Goal: Task Accomplishment & Management: Complete application form

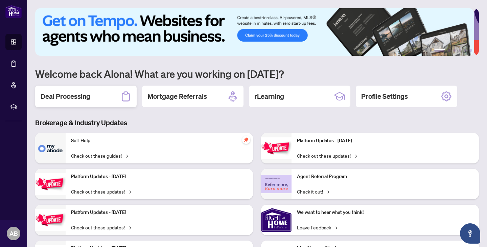
click at [86, 90] on div "Deal Processing" at bounding box center [85, 97] width 101 height 22
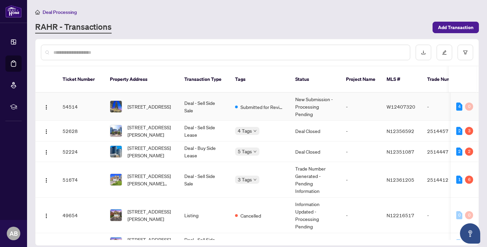
click at [212, 110] on td "Deal - Sell Side Sale" at bounding box center [204, 107] width 51 height 28
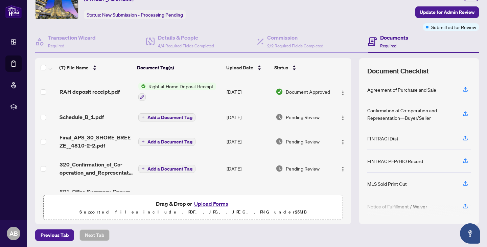
scroll to position [36, 0]
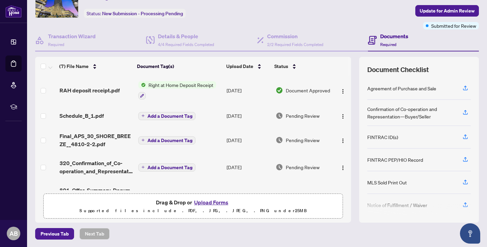
click at [203, 200] on button "Upload Forms" at bounding box center [211, 202] width 38 height 9
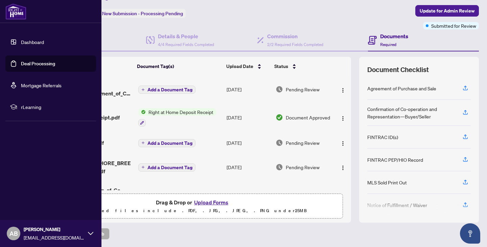
click at [35, 42] on link "Dashboard" at bounding box center [32, 42] width 23 height 6
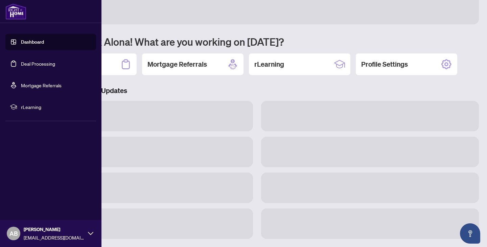
scroll to position [31, 0]
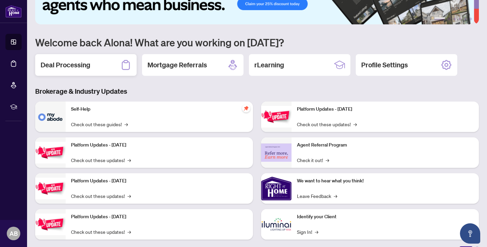
click at [82, 68] on h2 "Deal Processing" at bounding box center [66, 64] width 50 height 9
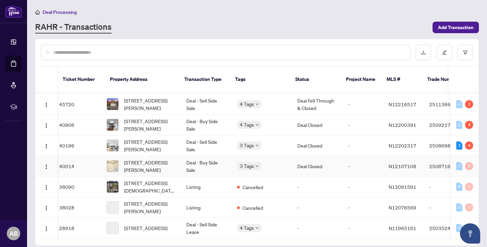
scroll to position [0, 3]
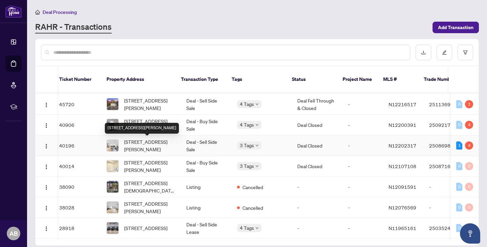
click at [145, 148] on span "[STREET_ADDRESS][PERSON_NAME]" at bounding box center [149, 145] width 51 height 15
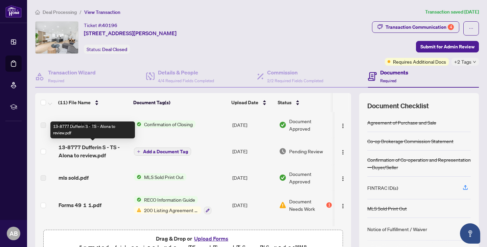
click at [100, 151] on span "13-8777 Dufferin S - TS - Alona to review.pdf" at bounding box center [93, 151] width 70 height 16
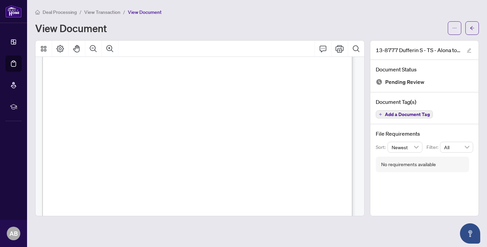
scroll to position [91, 0]
click at [456, 27] on icon "ellipsis" at bounding box center [454, 28] width 5 height 5
click at [429, 44] on span "Download" at bounding box center [429, 42] width 51 height 7
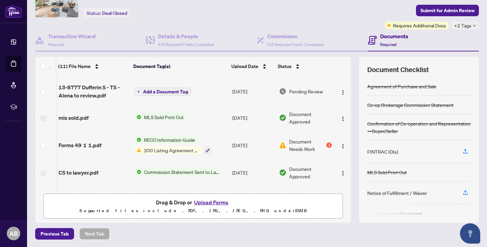
scroll to position [25, 3]
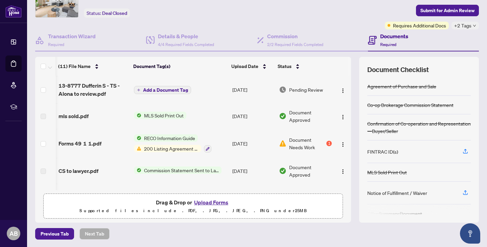
click at [210, 204] on button "Upload Forms" at bounding box center [211, 202] width 38 height 9
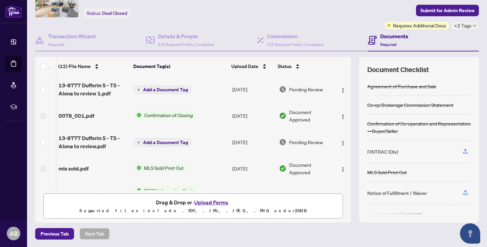
scroll to position [0, 3]
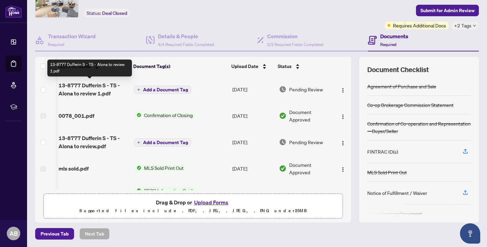
click at [83, 89] on span "13-8777 Dufferin S - TS - Alona to review 1.pdf" at bounding box center [93, 89] width 70 height 16
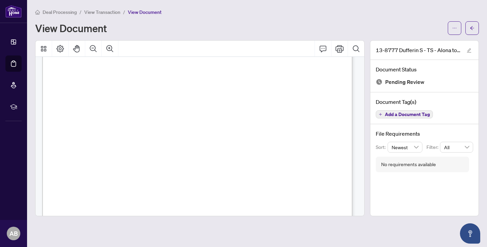
scroll to position [177, 0]
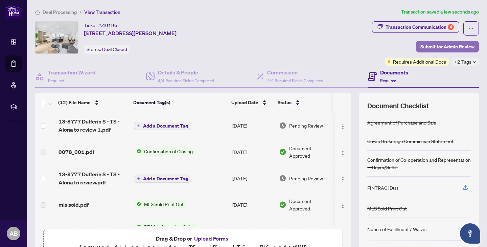
click at [431, 44] on span "Submit for Admin Review" at bounding box center [447, 46] width 54 height 11
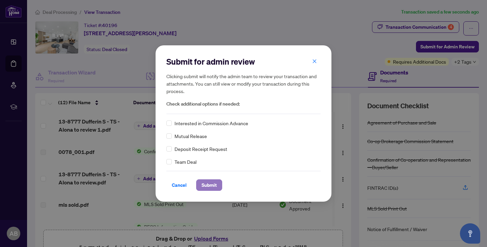
click at [206, 184] on span "Submit" at bounding box center [208, 184] width 15 height 11
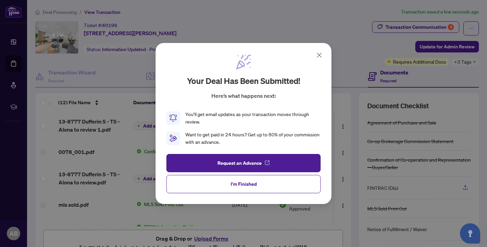
click at [318, 53] on icon at bounding box center [319, 55] width 8 height 8
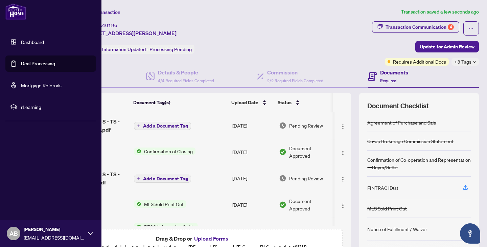
click at [34, 40] on link "Dashboard" at bounding box center [32, 42] width 23 height 6
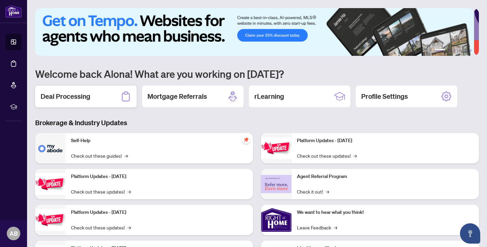
click at [77, 90] on div "Deal Processing" at bounding box center [85, 97] width 101 height 22
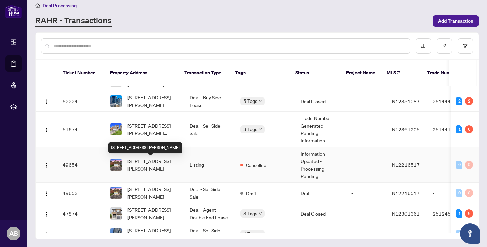
scroll to position [44, 0]
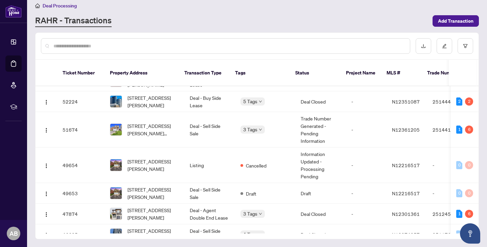
click at [97, 46] on input "text" at bounding box center [228, 45] width 351 height 7
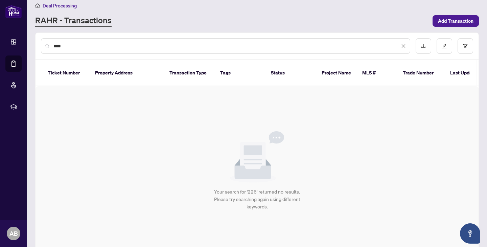
scroll to position [0, 0]
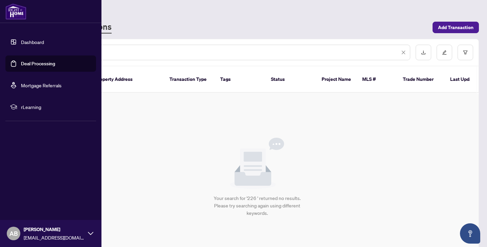
type input "***"
click at [34, 40] on link "Dashboard" at bounding box center [32, 42] width 23 height 6
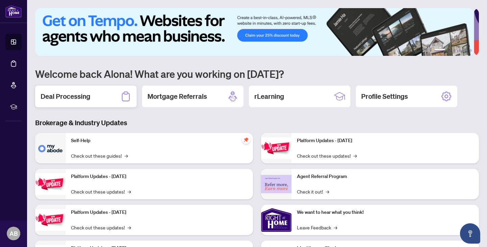
click at [85, 100] on h2 "Deal Processing" at bounding box center [66, 96] width 50 height 9
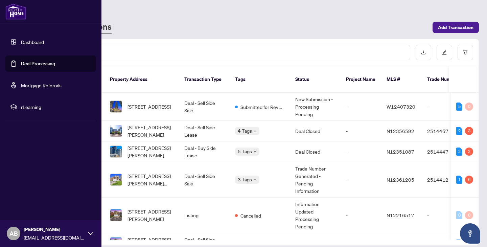
click at [21, 41] on link "Dashboard" at bounding box center [32, 42] width 23 height 6
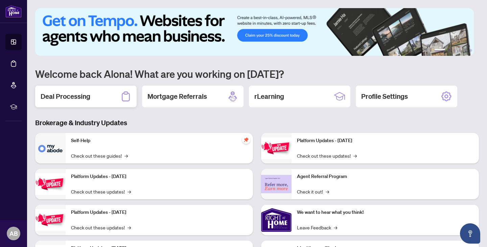
click at [89, 93] on h2 "Deal Processing" at bounding box center [66, 96] width 50 height 9
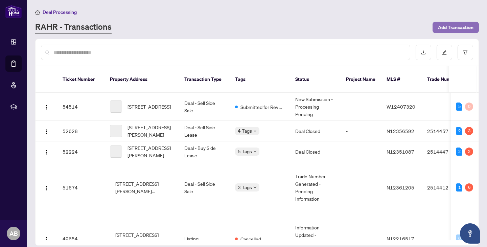
click at [456, 28] on span "Add Transaction" at bounding box center [455, 27] width 35 height 11
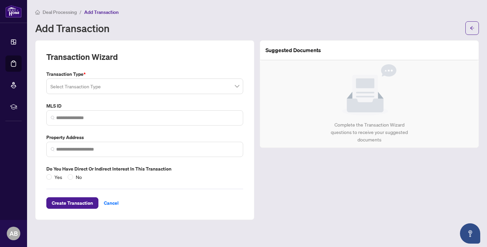
click at [213, 85] on input "search" at bounding box center [141, 87] width 183 height 15
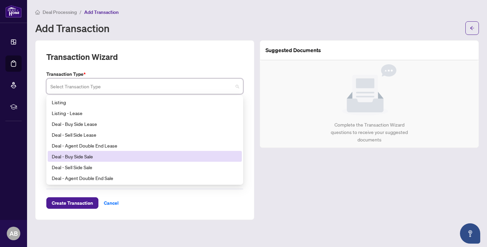
click at [190, 157] on div "Deal - Buy Side Sale" at bounding box center [145, 155] width 186 height 7
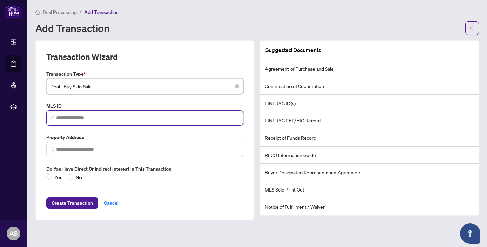
click at [99, 117] on input "search" at bounding box center [147, 117] width 183 height 7
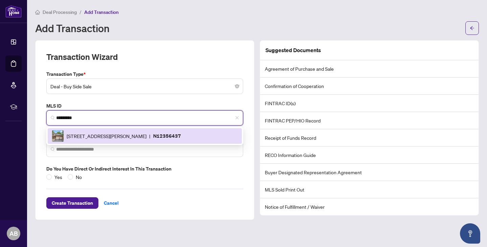
click at [94, 135] on span "[STREET_ADDRESS][PERSON_NAME]" at bounding box center [107, 135] width 80 height 7
type input "*********"
type input "**********"
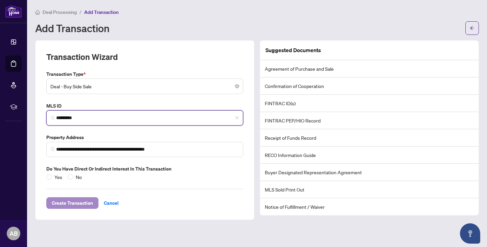
type input "*********"
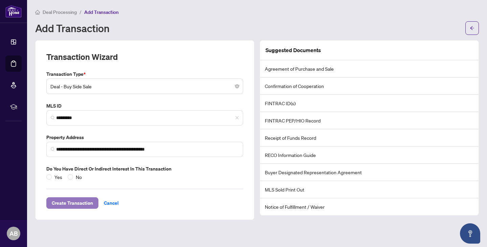
click at [66, 204] on span "Create Transaction" at bounding box center [72, 202] width 41 height 11
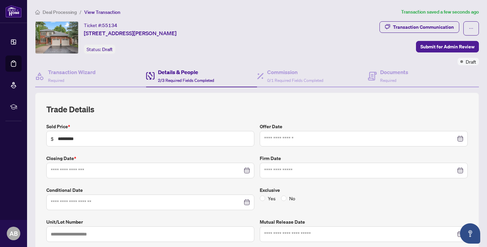
type input "**********"
click at [288, 81] on span "0/1 Required Fields Completed" at bounding box center [295, 80] width 56 height 5
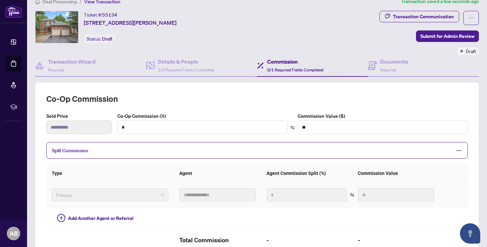
scroll to position [22, 0]
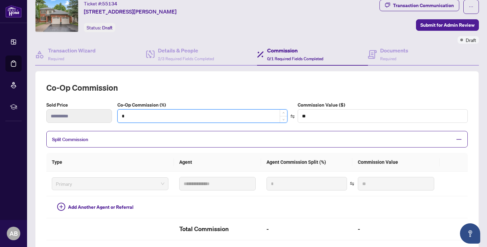
click at [146, 119] on input "*" at bounding box center [202, 116] width 169 height 13
type input "*"
type input "*******"
type input "***"
type input "*******"
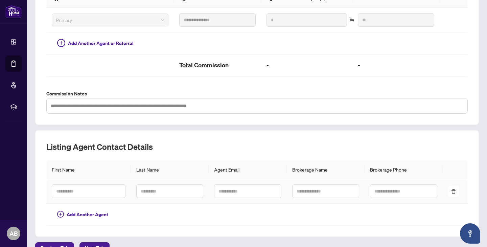
scroll to position [189, 0]
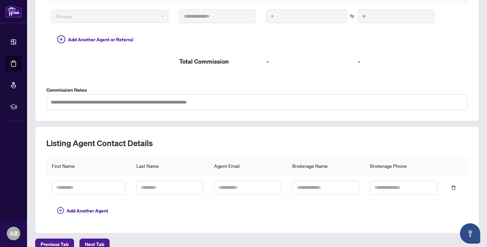
type input "***"
type input "*******"
